Goal: Task Accomplishment & Management: Complete application form

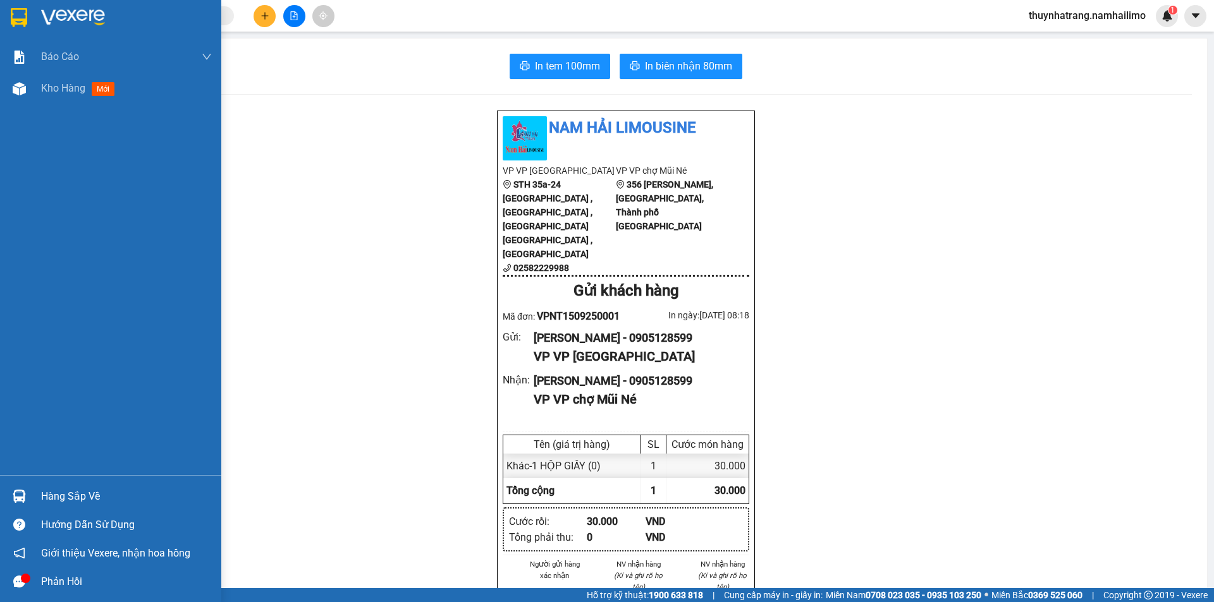
click at [63, 13] on img at bounding box center [73, 17] width 64 height 19
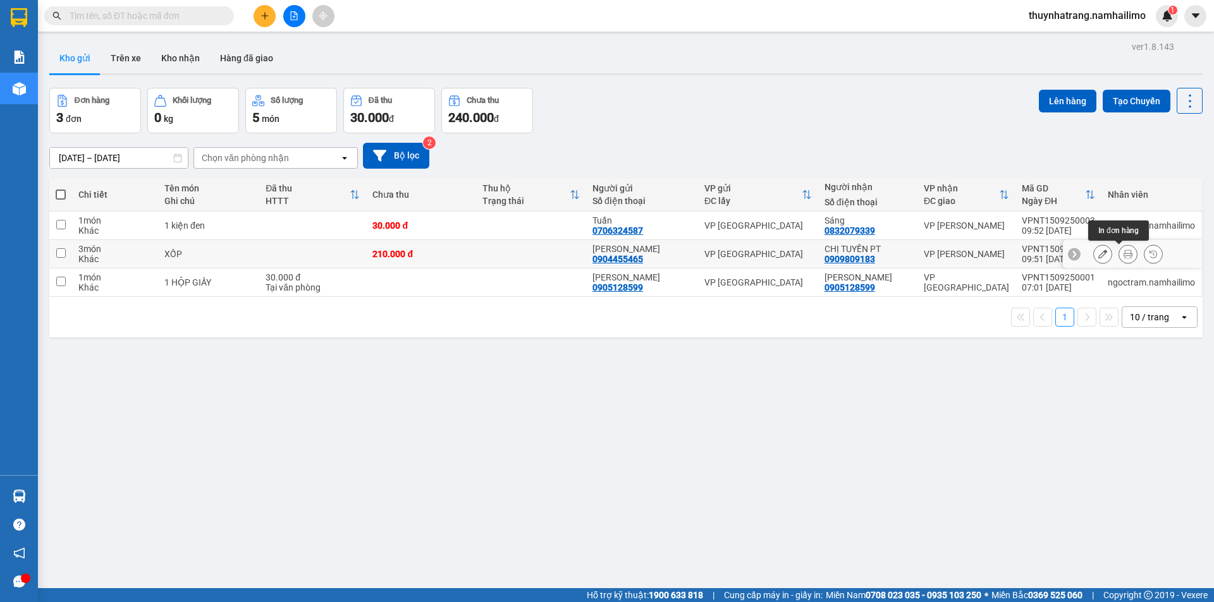
click at [1123, 254] on icon at bounding box center [1127, 254] width 9 height 9
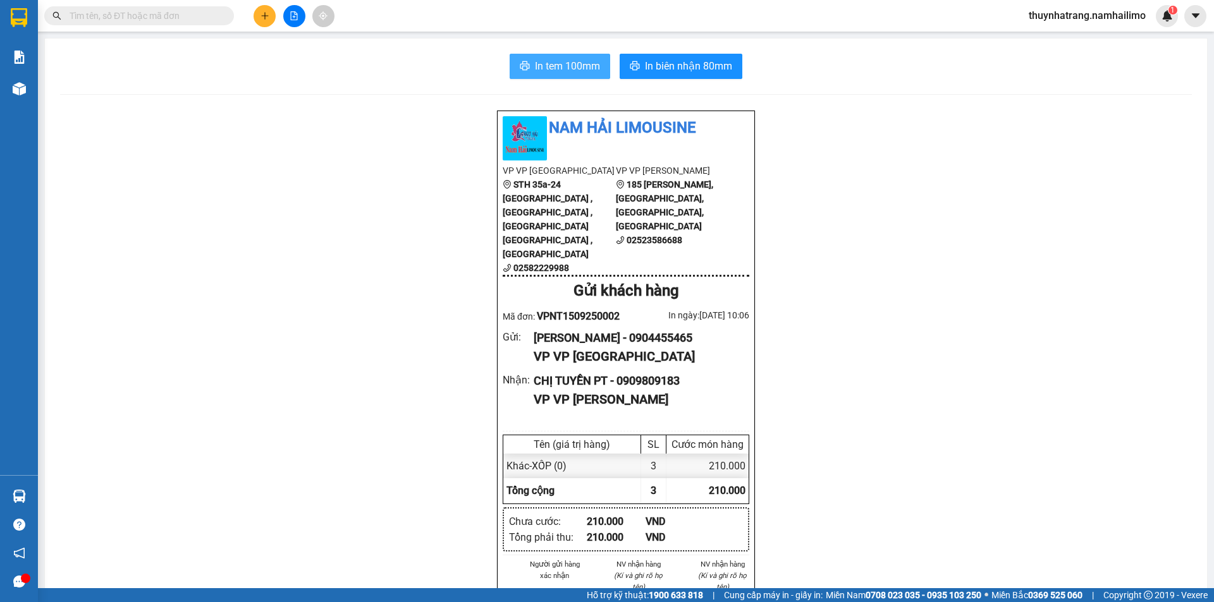
drag, startPoint x: 566, startPoint y: 68, endPoint x: 675, endPoint y: 88, distance: 110.6
click at [569, 67] on span "In tem 100mm" at bounding box center [567, 66] width 65 height 16
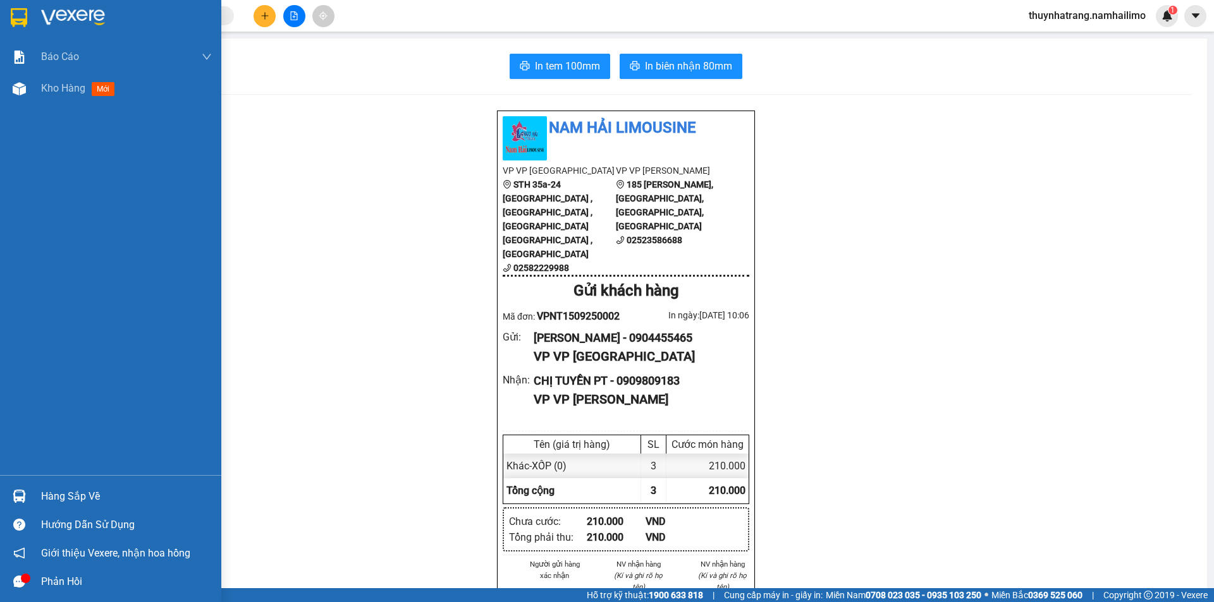
click at [75, 14] on img at bounding box center [73, 17] width 64 height 19
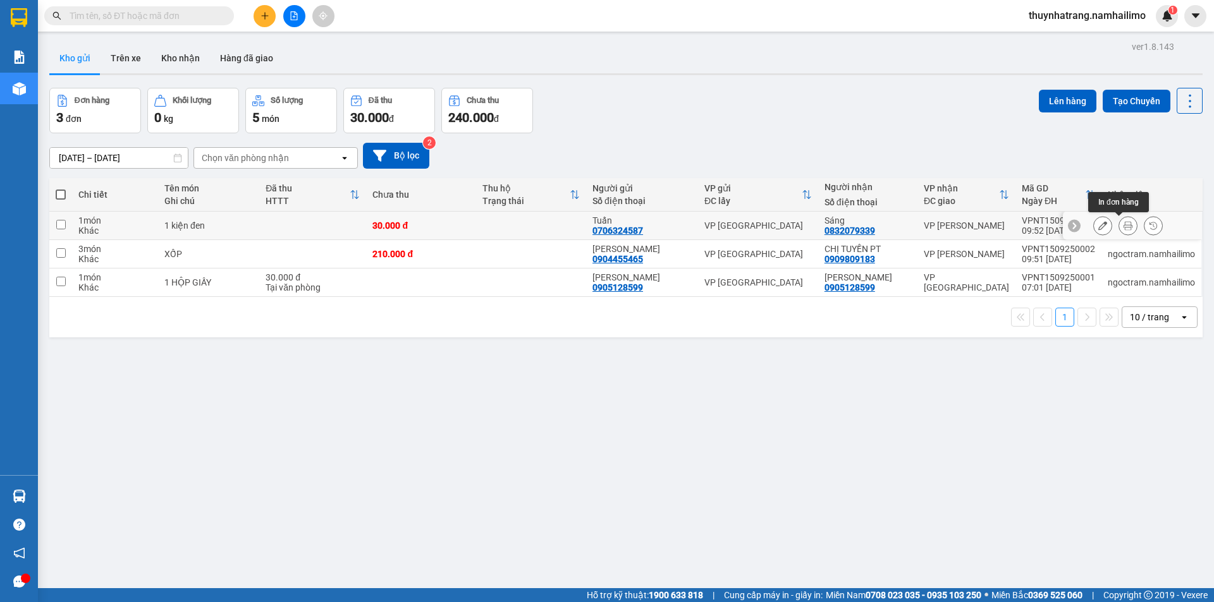
click at [1123, 228] on icon at bounding box center [1127, 225] width 9 height 9
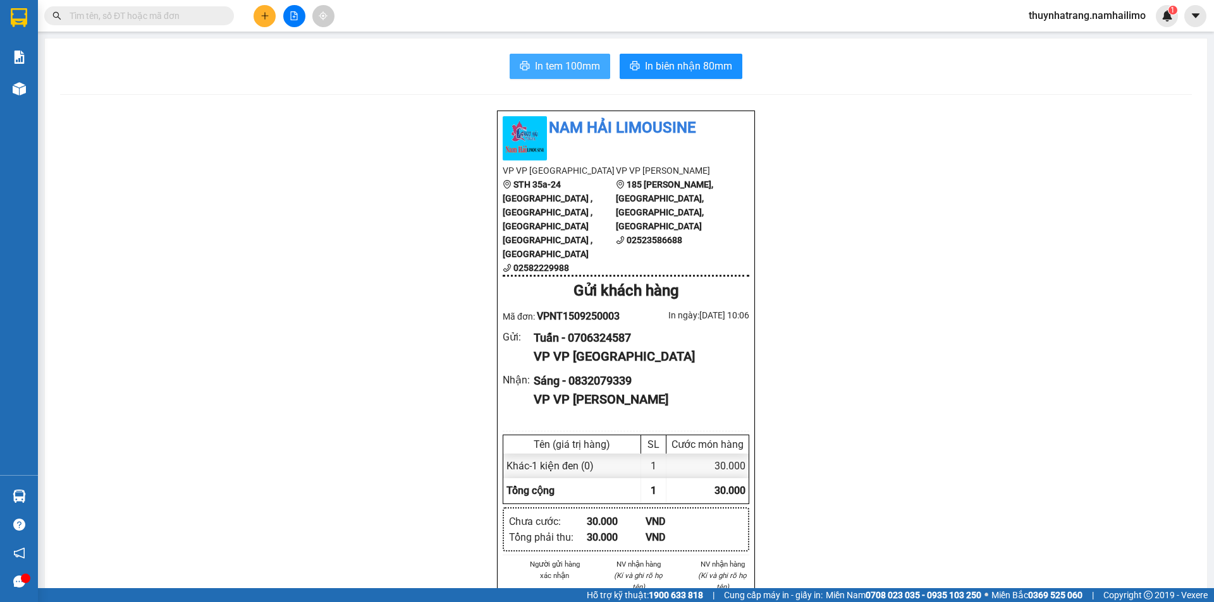
click at [574, 61] on span "In tem 100mm" at bounding box center [567, 66] width 65 height 16
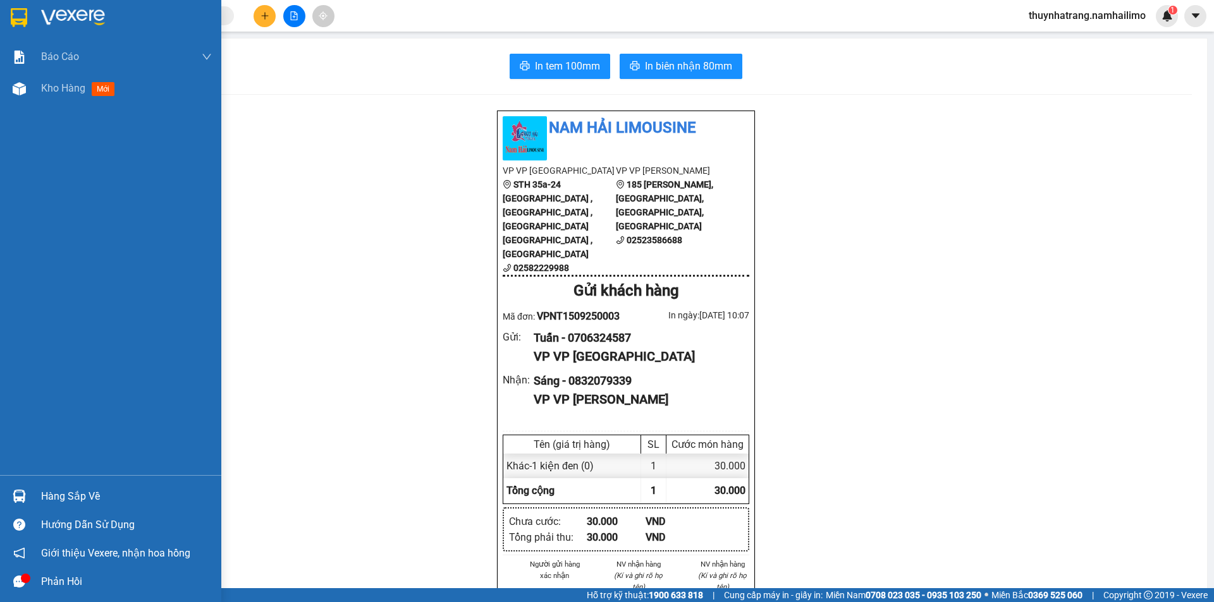
click at [63, 12] on img at bounding box center [73, 17] width 64 height 19
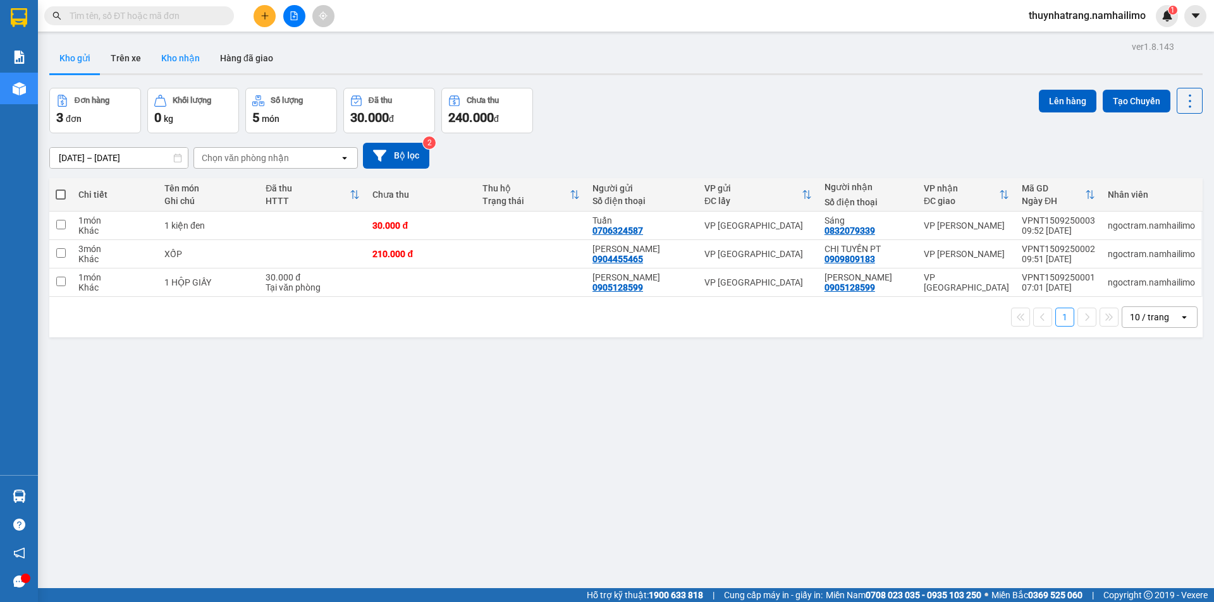
drag, startPoint x: 180, startPoint y: 51, endPoint x: 188, endPoint y: 57, distance: 9.5
click at [181, 52] on button "Kho nhận" at bounding box center [180, 58] width 59 height 30
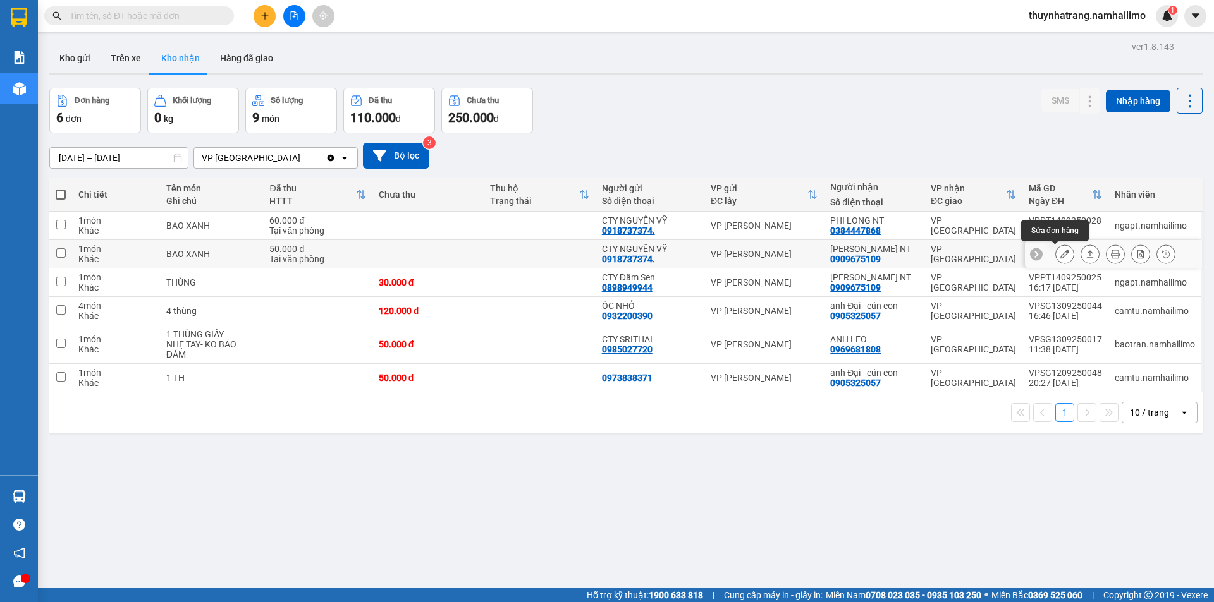
click at [1060, 257] on icon at bounding box center [1064, 254] width 9 height 9
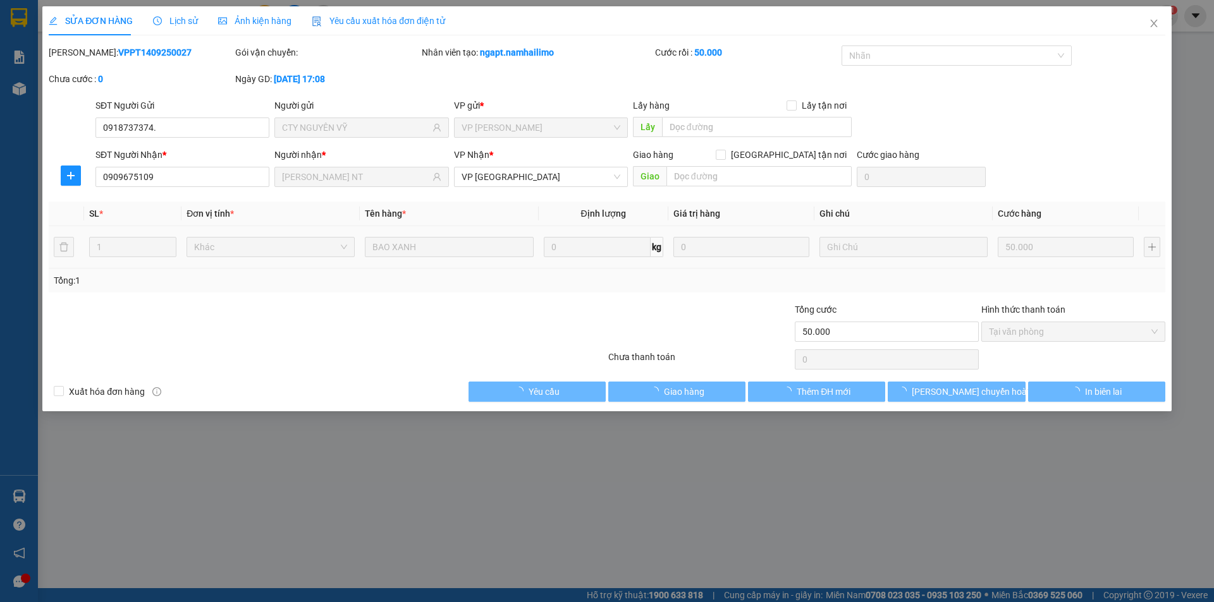
type input "0918737374."
type input "CTY NGUYÊN VỸ"
type input "0909675109"
type input "[PERSON_NAME] NT"
type input "50.000"
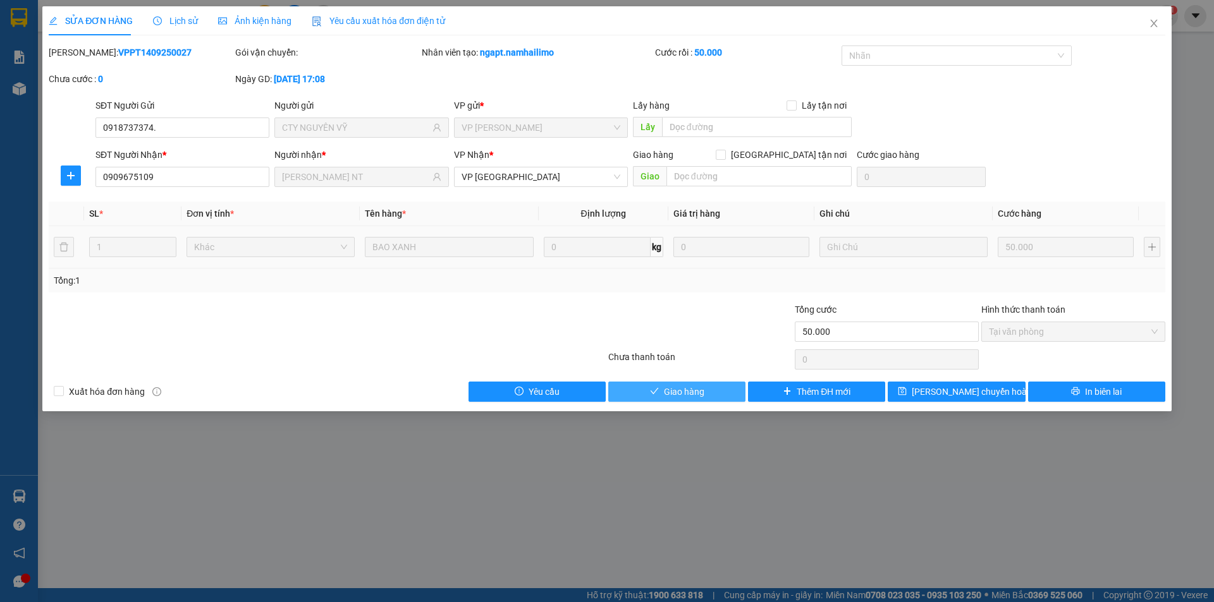
drag, startPoint x: 713, startPoint y: 391, endPoint x: 817, endPoint y: 364, distance: 108.0
click at [713, 391] on button "Giao hàng" at bounding box center [676, 392] width 137 height 20
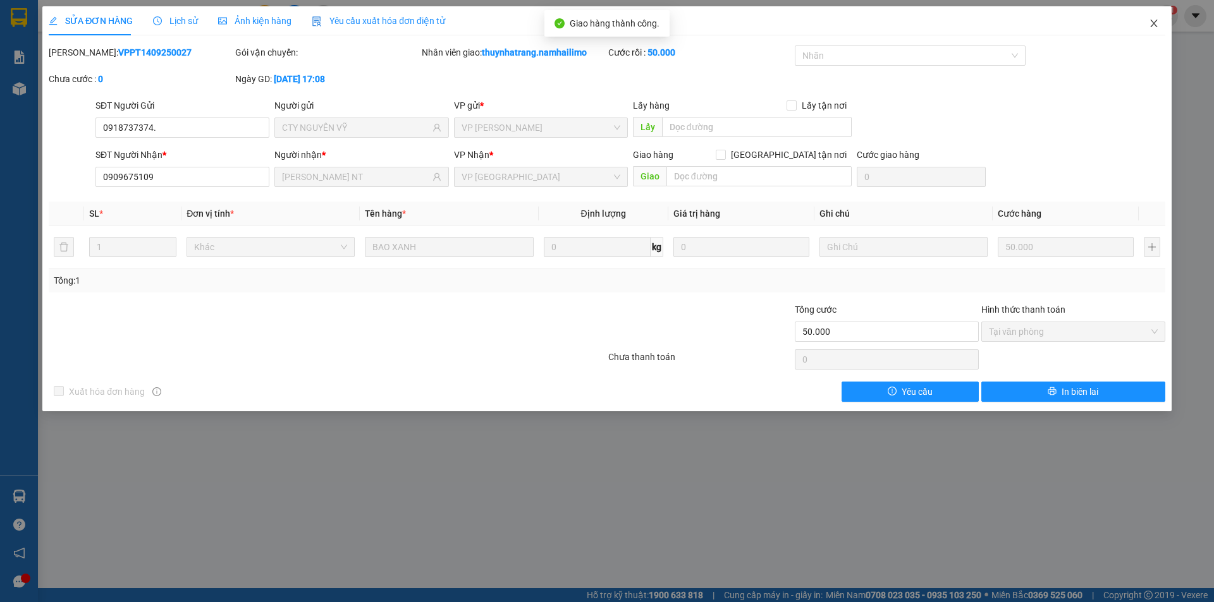
click at [1156, 24] on icon "close" at bounding box center [1154, 23] width 10 height 10
